Goal: Information Seeking & Learning: Learn about a topic

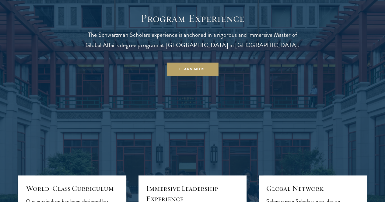
scroll to position [494, 0]
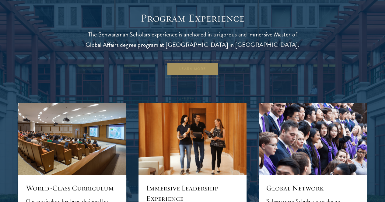
click at [183, 76] on link "Learn More" at bounding box center [192, 69] width 52 height 14
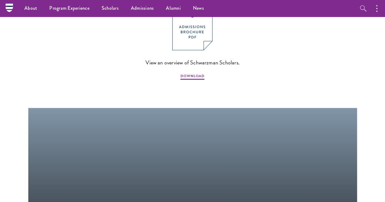
scroll to position [401, 0]
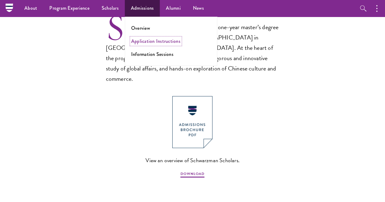
click at [142, 43] on link "Application Instructions" at bounding box center [155, 41] width 49 height 7
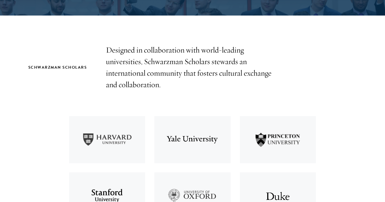
scroll to position [0, 0]
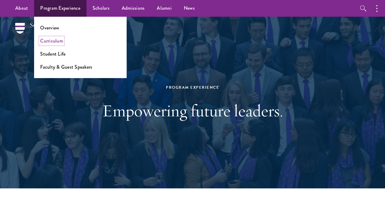
click at [57, 43] on link "Curriculum" at bounding box center [51, 40] width 23 height 7
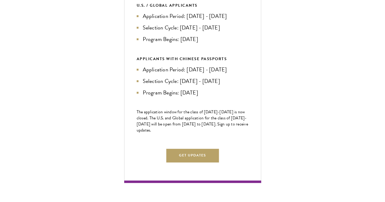
scroll to position [262, 0]
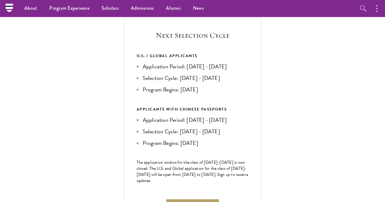
scroll to position [211, 0]
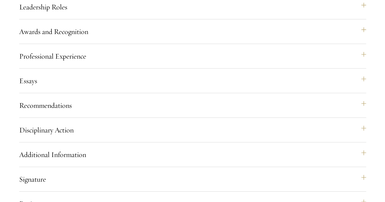
scroll to position [920, 0]
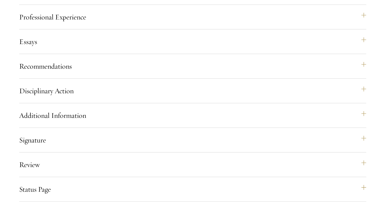
drag, startPoint x: 221, startPoint y: 82, endPoint x: 289, endPoint y: 109, distance: 74.0
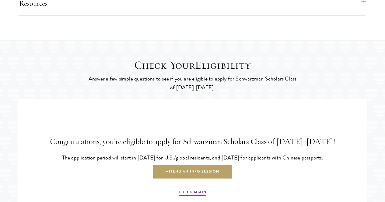
scroll to position [1168, 0]
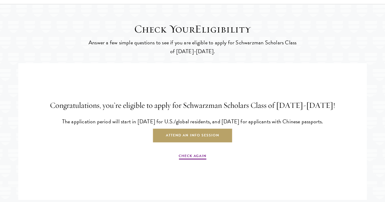
drag, startPoint x: 205, startPoint y: 93, endPoint x: 234, endPoint y: 120, distance: 38.7
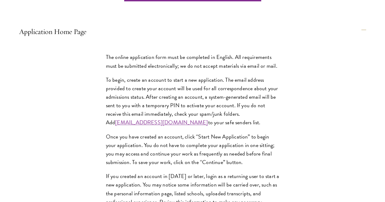
scroll to position [453, 0]
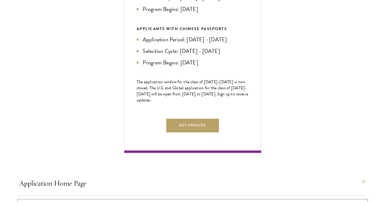
scroll to position [293, 0]
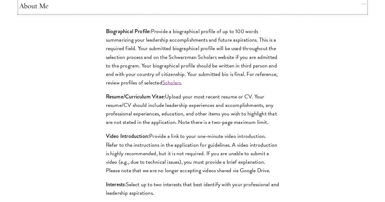
scroll to position [520, 0]
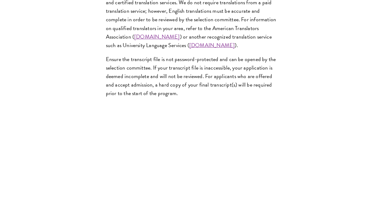
scroll to position [1096, 0]
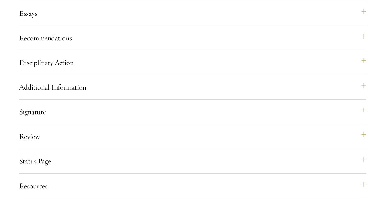
scroll to position [979, 0]
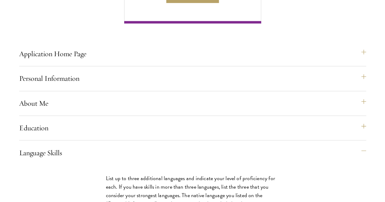
scroll to position [503, 0]
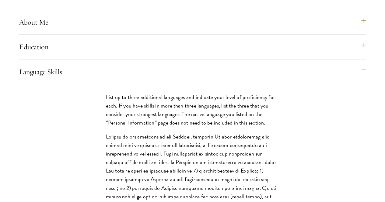
click at [138, 132] on p at bounding box center [192, 196] width 173 height 128
drag, startPoint x: 87, startPoint y: 47, endPoint x: 102, endPoint y: 73, distance: 29.9
click at [106, 132] on p at bounding box center [192, 196] width 173 height 128
click at [111, 132] on p at bounding box center [192, 196] width 173 height 128
drag, startPoint x: 64, startPoint y: 47, endPoint x: 111, endPoint y: 103, distance: 72.6
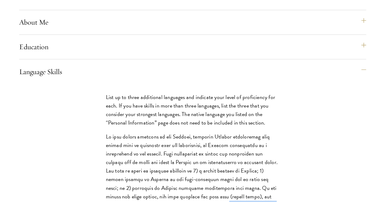
click at [111, 132] on p at bounding box center [192, 196] width 173 height 128
drag, startPoint x: 54, startPoint y: 57, endPoint x: 90, endPoint y: 109, distance: 63.5
click at [106, 132] on p at bounding box center [192, 196] width 173 height 128
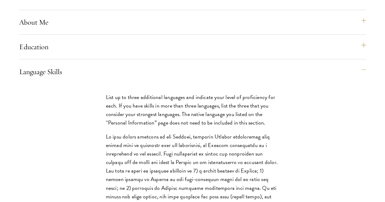
click at [106, 132] on p at bounding box center [192, 196] width 173 height 128
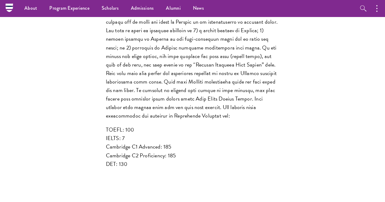
scroll to position [644, 0]
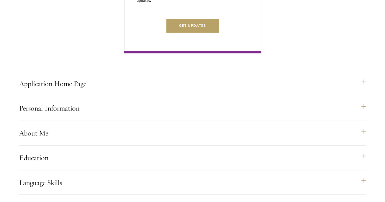
scroll to position [396, 0]
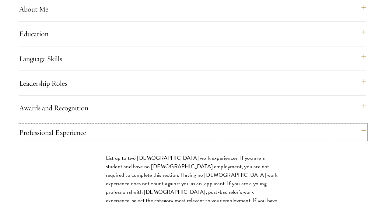
scroll to position [533, 0]
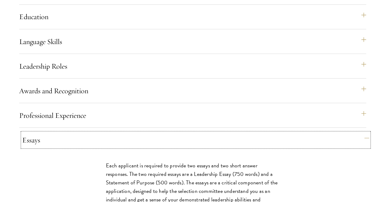
scroll to position [595, 0]
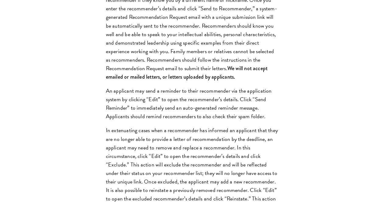
scroll to position [872, 0]
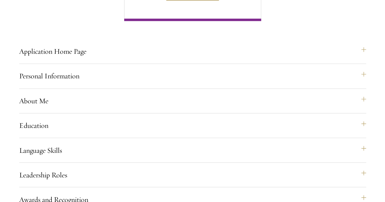
scroll to position [425, 0]
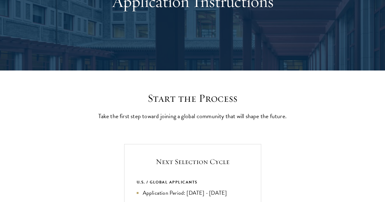
scroll to position [0, 0]
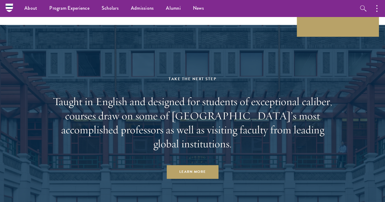
scroll to position [3555, 0]
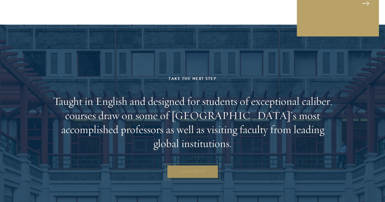
click at [175, 179] on link "Learn More" at bounding box center [192, 172] width 52 height 14
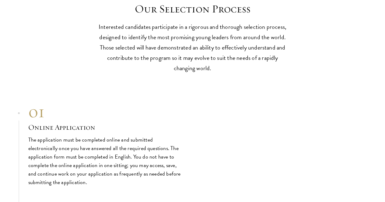
scroll to position [1641, 0]
